Goal: Task Accomplishment & Management: Complete application form

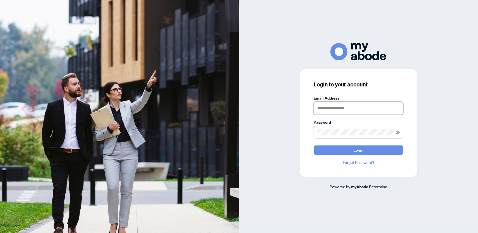
click at [335, 107] on input "text" at bounding box center [358, 108] width 90 height 13
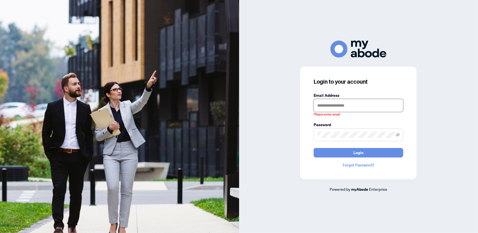
type input "**********"
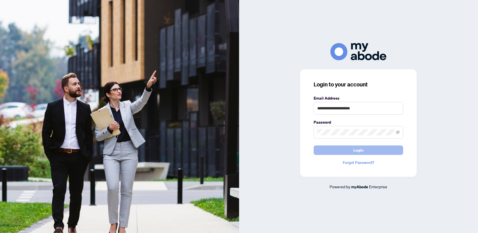
click at [354, 150] on span "Login" at bounding box center [358, 150] width 10 height 9
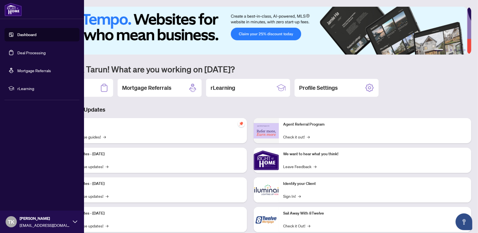
click at [30, 35] on link "Dashboard" at bounding box center [26, 34] width 19 height 5
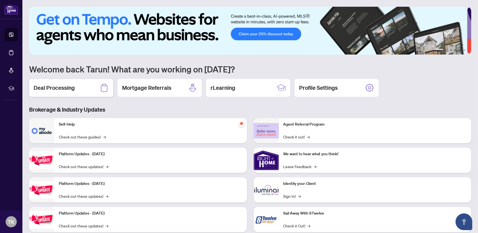
click at [65, 86] on h2 "Deal Processing" at bounding box center [54, 88] width 41 height 8
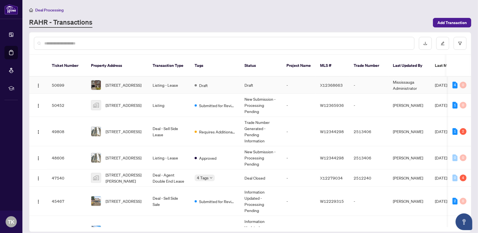
click at [421, 78] on td "Mississauga Administrator" at bounding box center [409, 85] width 42 height 17
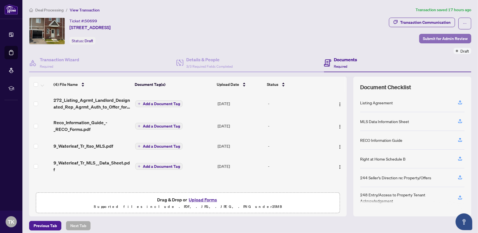
click at [446, 37] on span "Submit for Admin Review" at bounding box center [445, 38] width 45 height 9
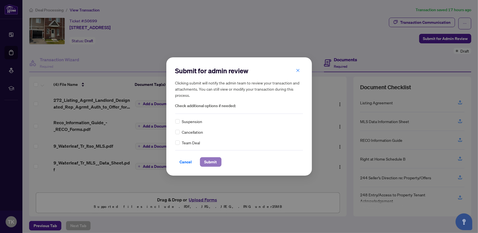
click at [210, 162] on span "Submit" at bounding box center [210, 162] width 13 height 9
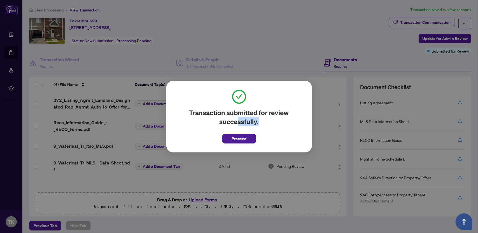
drag, startPoint x: 235, startPoint y: 129, endPoint x: 237, endPoint y: 126, distance: 3.4
click at [237, 126] on div "Transaction submitted for review successfully. Proceed" at bounding box center [239, 117] width 128 height 54
click at [238, 140] on span "Proceed" at bounding box center [238, 138] width 15 height 9
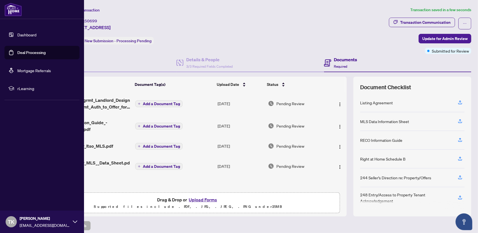
click at [21, 37] on link "Dashboard" at bounding box center [26, 34] width 19 height 5
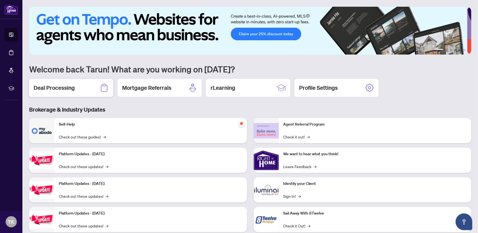
click at [60, 89] on h2 "Deal Processing" at bounding box center [54, 88] width 41 height 8
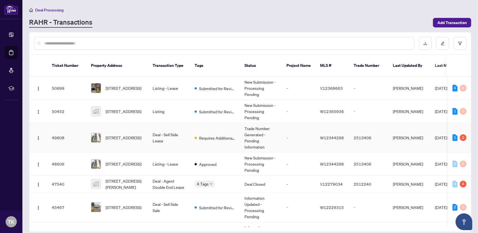
click at [155, 130] on td "Deal - Sell Side Lease" at bounding box center [169, 137] width 42 height 29
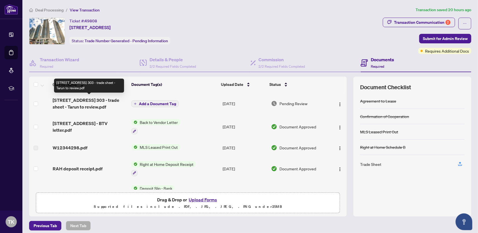
click at [114, 100] on span "[STREET_ADDRESS] 303 - trade sheet - Tarun to review.pdf" at bounding box center [90, 103] width 74 height 13
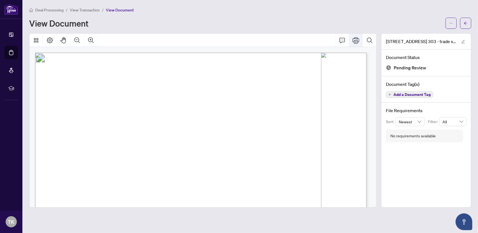
click at [355, 40] on icon "Print" at bounding box center [355, 40] width 7 height 7
click at [467, 22] on icon "arrow-left" at bounding box center [466, 23] width 4 height 4
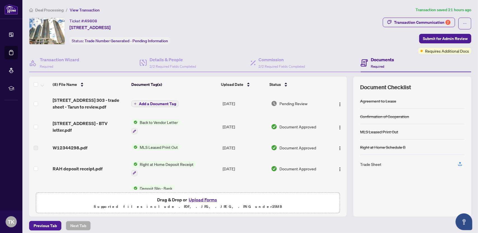
click at [195, 201] on button "Upload Forms" at bounding box center [203, 199] width 32 height 7
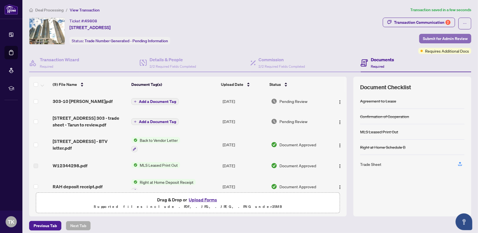
click at [442, 37] on span "Submit for Admin Review" at bounding box center [445, 38] width 45 height 9
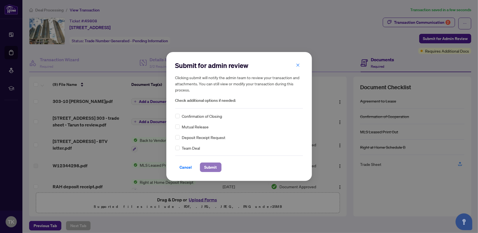
click at [212, 167] on span "Submit" at bounding box center [210, 167] width 13 height 9
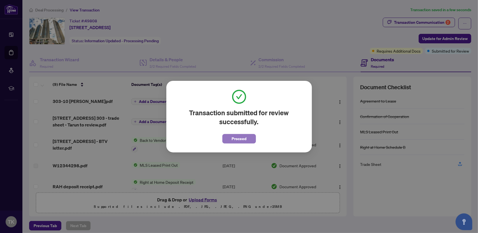
click at [243, 140] on span "Proceed" at bounding box center [238, 138] width 15 height 9
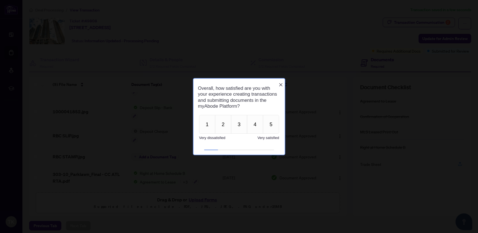
click at [280, 82] on icon "Close button" at bounding box center [280, 84] width 4 height 4
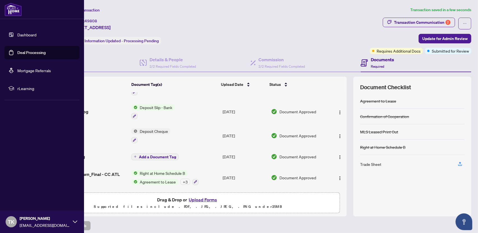
click at [31, 51] on link "Deal Processing" at bounding box center [31, 52] width 28 height 5
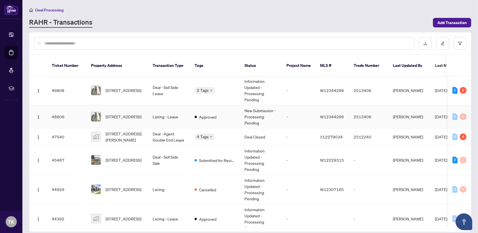
scroll to position [56, 0]
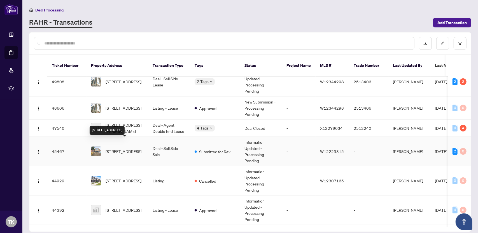
click at [129, 148] on span "[STREET_ADDRESS]" at bounding box center [124, 151] width 36 height 6
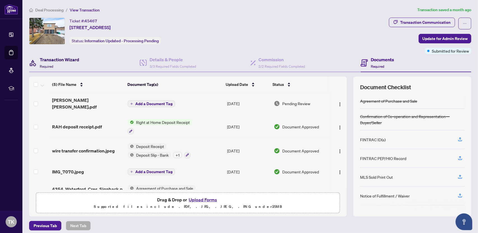
click at [64, 58] on h4 "Transaction Wizard" at bounding box center [59, 59] width 39 height 7
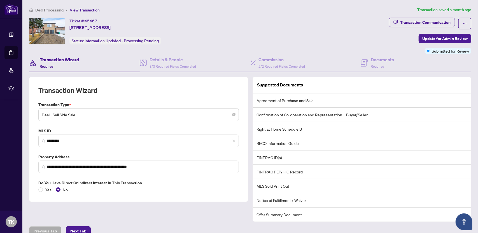
scroll to position [7, 0]
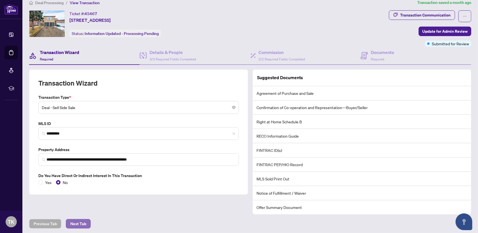
click at [74, 223] on span "Next Tab" at bounding box center [78, 223] width 16 height 9
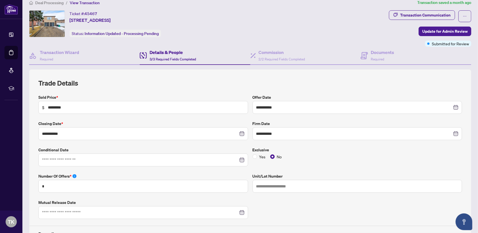
type input "**********"
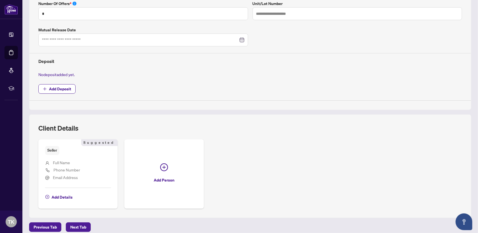
scroll to position [182, 0]
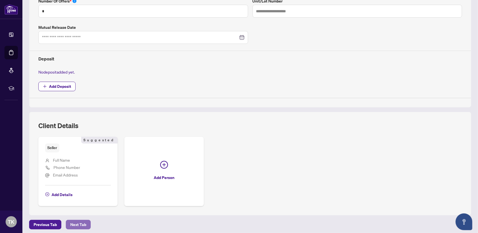
click at [79, 221] on span "Next Tab" at bounding box center [78, 224] width 16 height 9
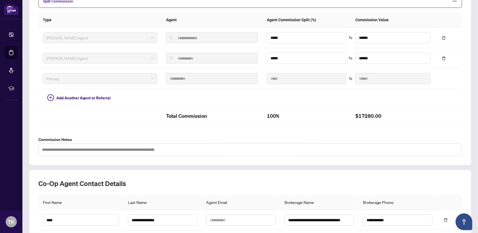
scroll to position [174, 0]
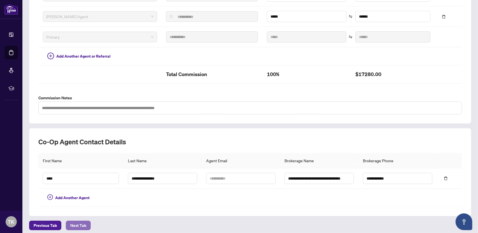
click at [78, 222] on span "Next Tab" at bounding box center [78, 225] width 16 height 9
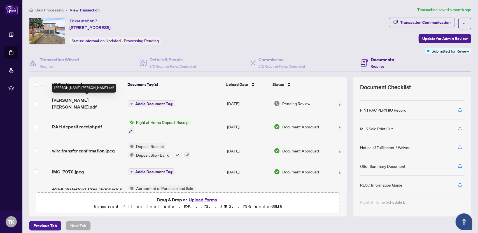
click at [101, 98] on span "[PERSON_NAME] [PERSON_NAME].pdf" at bounding box center [87, 103] width 71 height 13
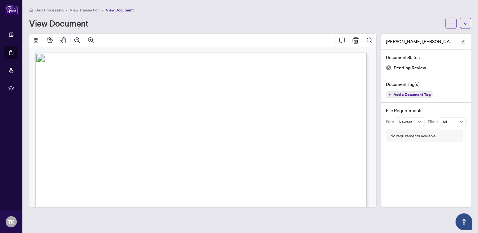
scroll to position [140, 0]
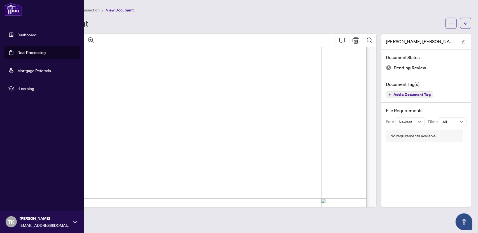
click at [24, 35] on link "Dashboard" at bounding box center [26, 34] width 19 height 5
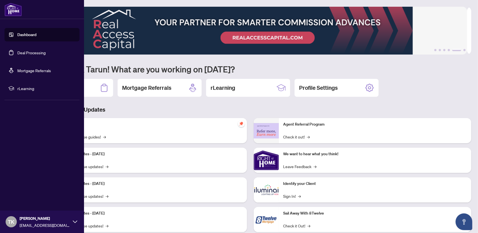
click at [31, 51] on link "Deal Processing" at bounding box center [31, 52] width 28 height 5
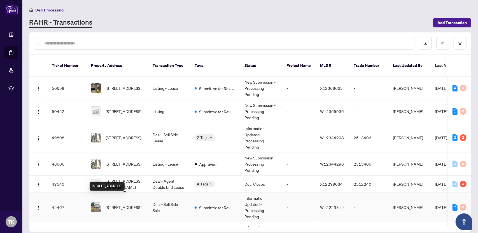
click at [122, 204] on span "[STREET_ADDRESS]" at bounding box center [124, 207] width 36 height 6
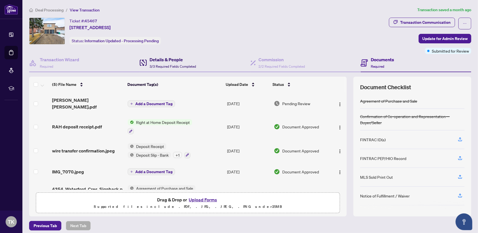
click at [182, 65] on span "3/3 Required Fields Completed" at bounding box center [172, 66] width 46 height 4
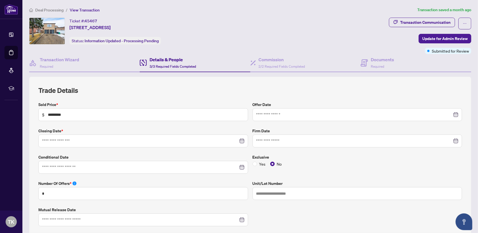
type input "**********"
click at [435, 39] on span "Update for Admin Review" at bounding box center [444, 38] width 45 height 9
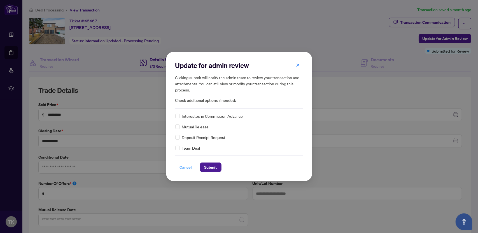
click at [186, 168] on span "Cancel" at bounding box center [186, 167] width 12 height 9
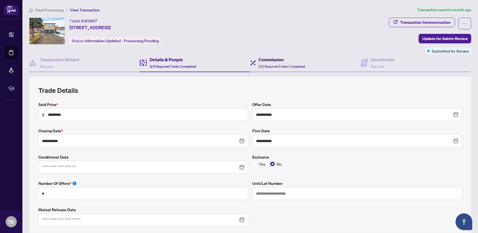
click at [274, 59] on h4 "Commission" at bounding box center [282, 59] width 46 height 7
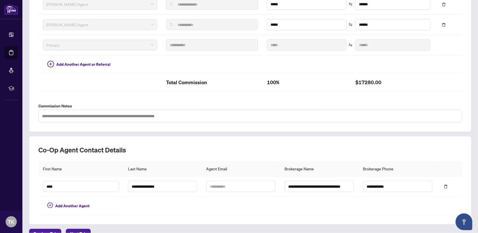
scroll to position [174, 0]
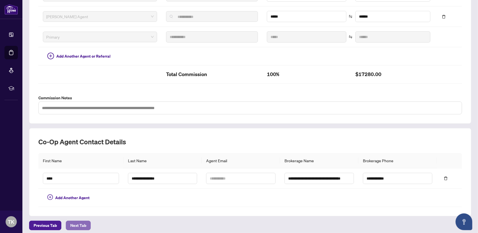
click at [81, 223] on span "Next Tab" at bounding box center [78, 225] width 16 height 9
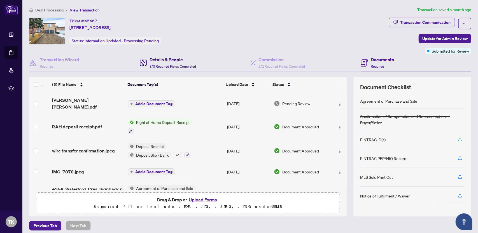
click at [171, 62] on h4 "Details & People" at bounding box center [172, 59] width 46 height 7
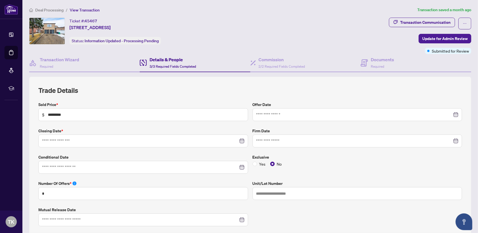
type input "**********"
click at [163, 62] on div "Details & People 3/3 Required Fields Completed" at bounding box center [172, 62] width 46 height 13
click at [164, 59] on h4 "Details & People" at bounding box center [172, 59] width 46 height 7
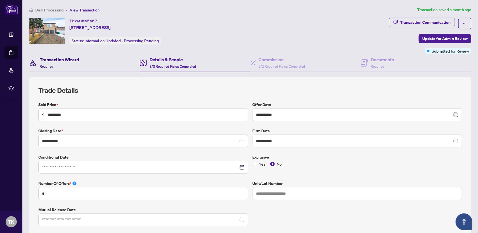
click at [55, 60] on h4 "Transaction Wizard" at bounding box center [59, 59] width 39 height 7
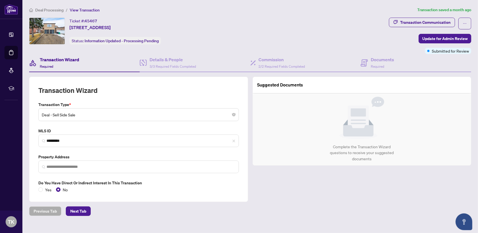
type input "**********"
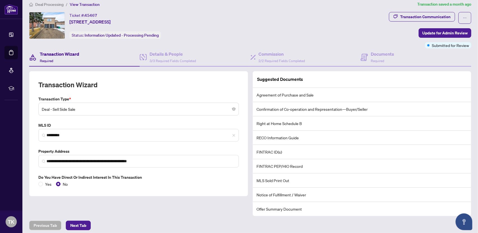
scroll to position [7, 0]
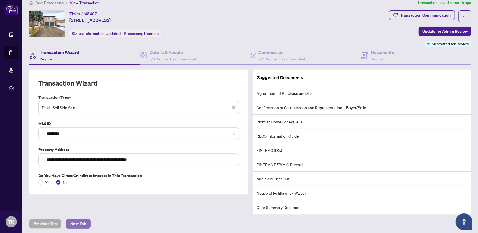
click at [78, 221] on span "Next Tab" at bounding box center [78, 223] width 16 height 9
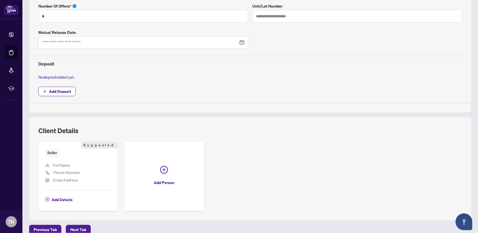
scroll to position [182, 0]
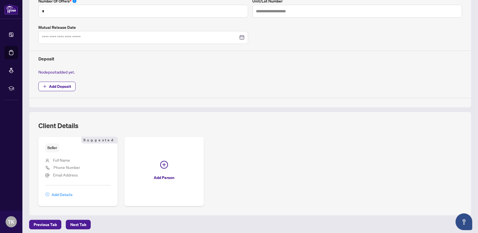
click at [68, 191] on span "Add Details" at bounding box center [62, 194] width 21 height 9
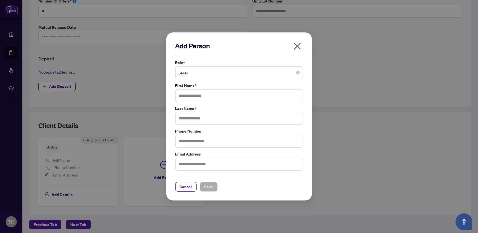
click at [181, 73] on span "Seller" at bounding box center [239, 72] width 121 height 11
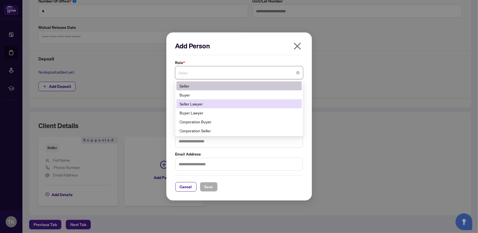
click at [195, 104] on div "Seller Lawyer" at bounding box center [239, 104] width 119 height 6
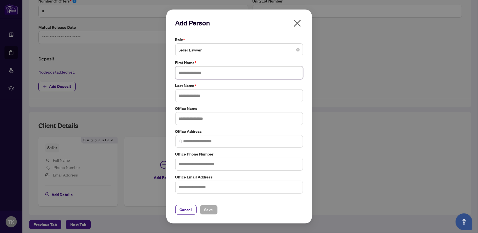
click at [188, 75] on input "text" at bounding box center [239, 72] width 128 height 13
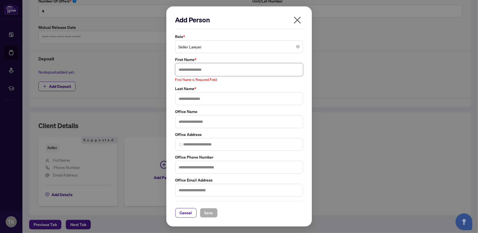
click at [207, 48] on span "Seller Lawyer" at bounding box center [239, 46] width 121 height 11
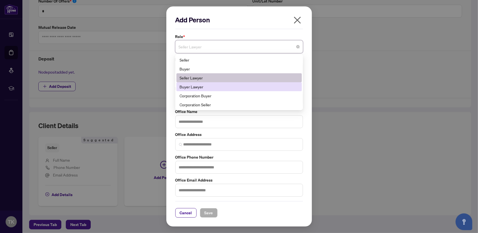
click at [194, 86] on div "Buyer Lawyer" at bounding box center [239, 87] width 119 height 6
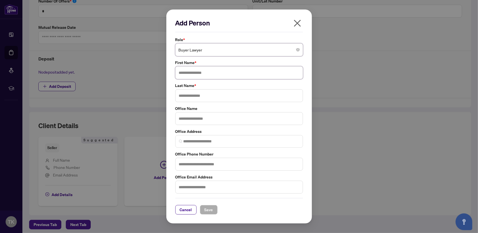
click at [191, 75] on input "text" at bounding box center [239, 72] width 128 height 13
click at [195, 117] on input "text" at bounding box center [239, 118] width 128 height 13
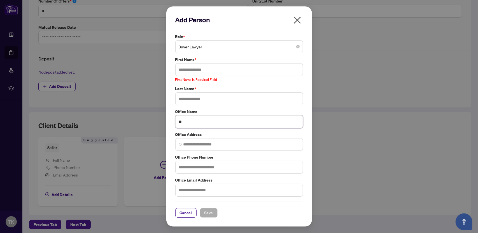
type input "*"
type input "**********"
click at [193, 142] on input "search" at bounding box center [241, 145] width 116 height 6
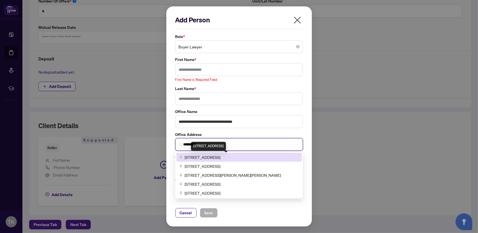
click at [207, 159] on span "[STREET_ADDRESS]" at bounding box center [203, 157] width 36 height 6
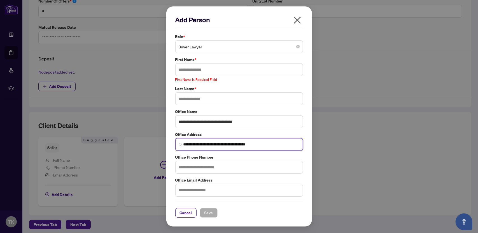
type input "**********"
click at [191, 72] on input "text" at bounding box center [239, 69] width 128 height 13
click at [198, 165] on input "text" at bounding box center [239, 167] width 128 height 13
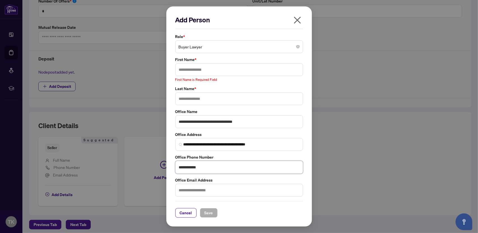
type input "**********"
click at [194, 69] on input "text" at bounding box center [239, 69] width 128 height 13
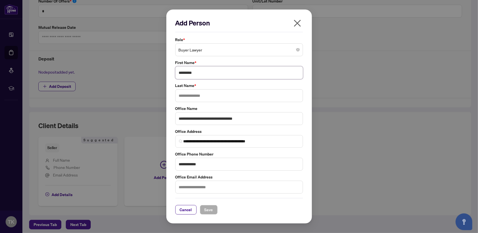
type input "********"
drag, startPoint x: 190, startPoint y: 90, endPoint x: 192, endPoint y: 94, distance: 4.6
click at [190, 92] on input "text" at bounding box center [239, 95] width 128 height 13
type input "*****"
click at [205, 208] on span "Save" at bounding box center [208, 209] width 9 height 9
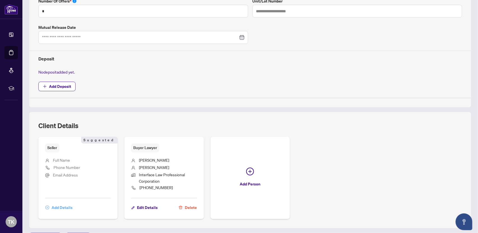
click at [67, 203] on span "Add Details" at bounding box center [62, 207] width 21 height 9
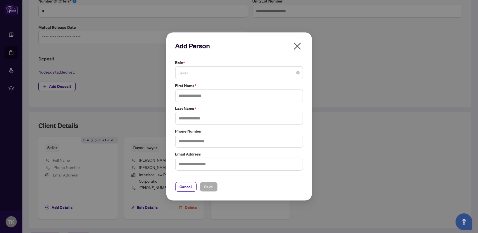
click at [203, 72] on span "Seller" at bounding box center [239, 72] width 121 height 11
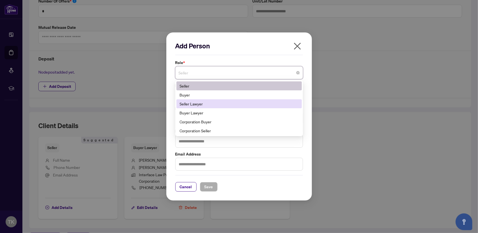
click at [190, 105] on div "Seller Lawyer" at bounding box center [239, 104] width 119 height 6
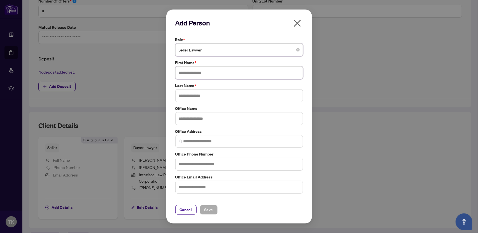
click at [184, 72] on input "text" at bounding box center [239, 72] width 128 height 13
type input "******"
click at [191, 97] on input "text" at bounding box center [239, 95] width 128 height 13
type input "******"
click at [191, 117] on input "text" at bounding box center [239, 118] width 128 height 13
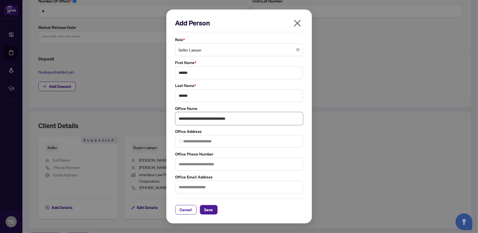
click at [209, 121] on input "**********" at bounding box center [239, 118] width 128 height 13
type input "**********"
click at [197, 143] on input "search" at bounding box center [241, 142] width 116 height 6
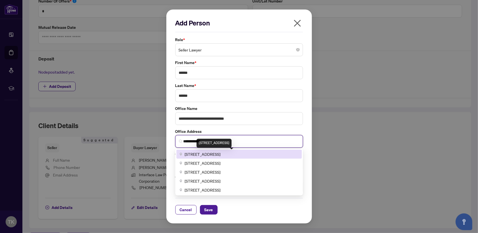
click at [212, 154] on span "[STREET_ADDRESS]" at bounding box center [203, 154] width 36 height 6
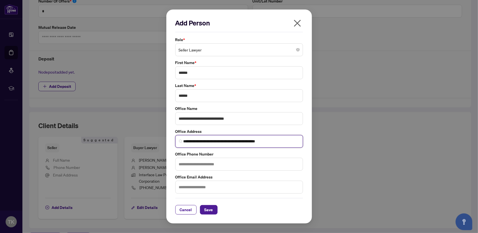
type input "**********"
click at [198, 164] on input "text" at bounding box center [239, 164] width 128 height 13
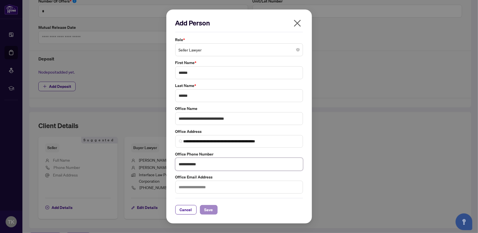
type input "**********"
click at [208, 207] on span "Save" at bounding box center [208, 209] width 9 height 9
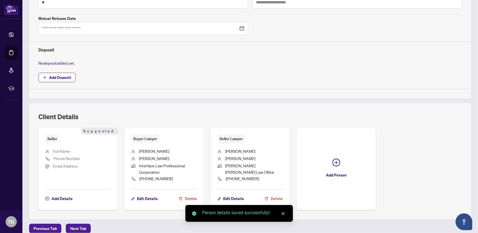
scroll to position [196, 0]
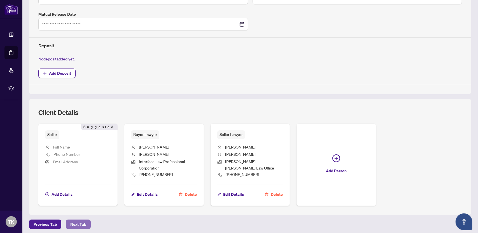
click at [79, 220] on span "Next Tab" at bounding box center [78, 224] width 16 height 9
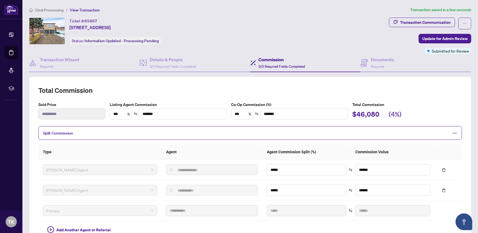
click at [447, 39] on span "Update for Admin Review" at bounding box center [444, 38] width 45 height 9
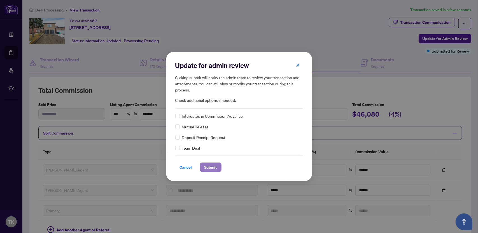
click at [214, 167] on span "Submit" at bounding box center [210, 167] width 13 height 9
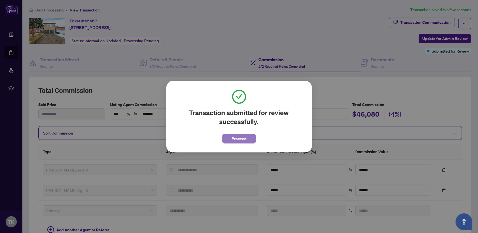
click at [232, 138] on span "Proceed" at bounding box center [238, 138] width 15 height 9
